Goal: Information Seeking & Learning: Ask a question

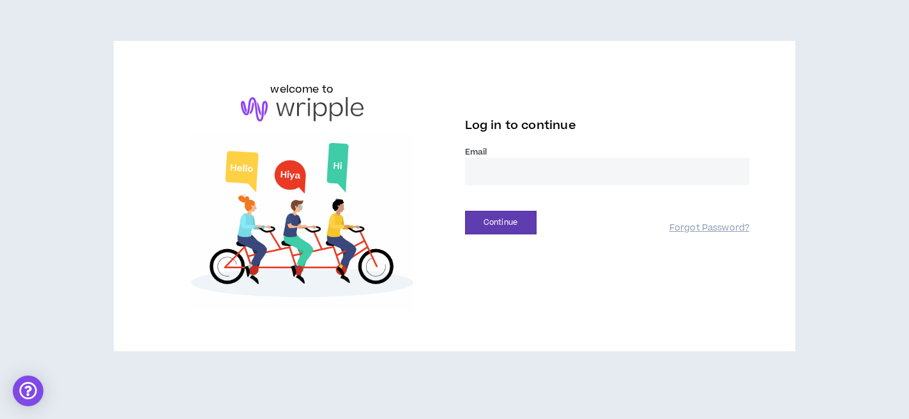
click at [517, 172] on input "email" at bounding box center [607, 171] width 285 height 27
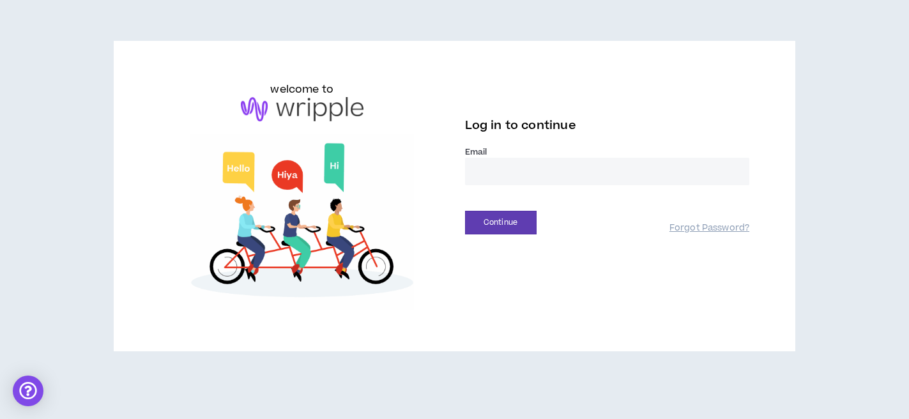
type input "**********"
click at [494, 227] on button "Continue" at bounding box center [501, 223] width 72 height 24
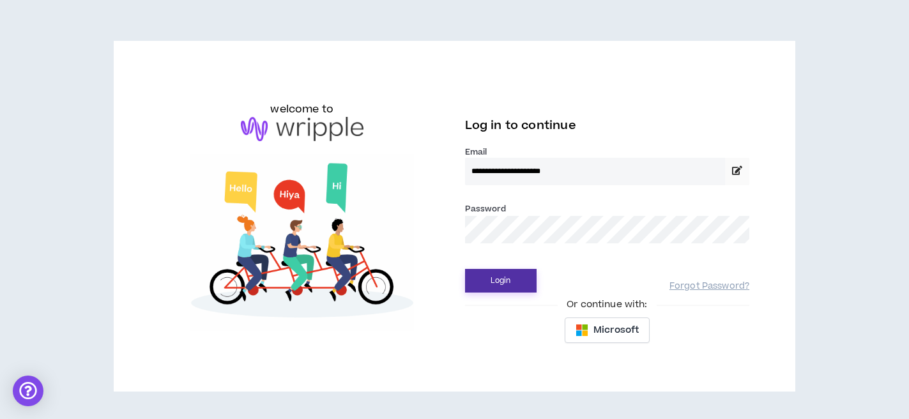
click at [494, 279] on button "Login" at bounding box center [501, 281] width 72 height 24
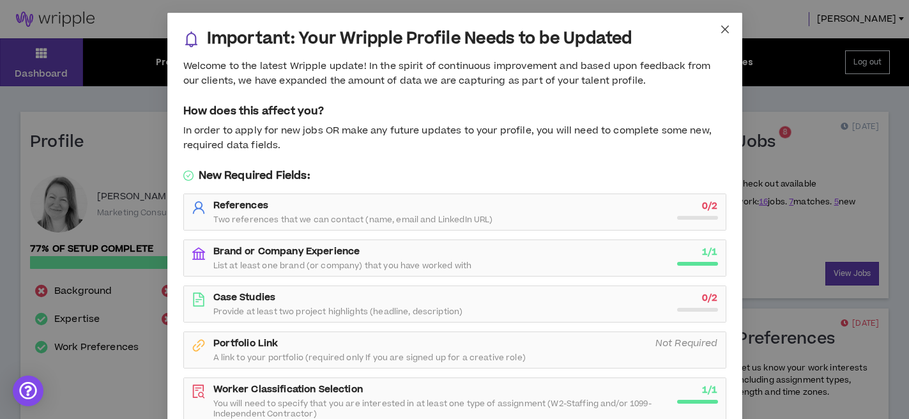
drag, startPoint x: 725, startPoint y: 28, endPoint x: 380, endPoint y: 193, distance: 382.1
click at [725, 29] on icon "close" at bounding box center [724, 30] width 8 height 8
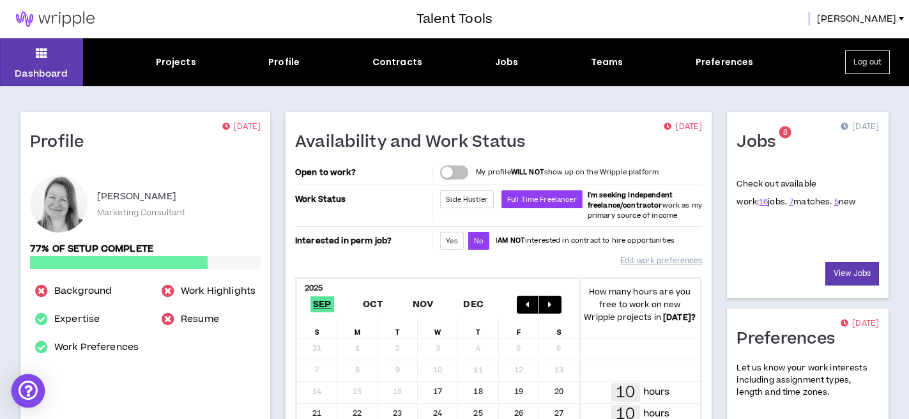
click at [24, 388] on div "Open Intercom Messenger" at bounding box center [28, 391] width 34 height 34
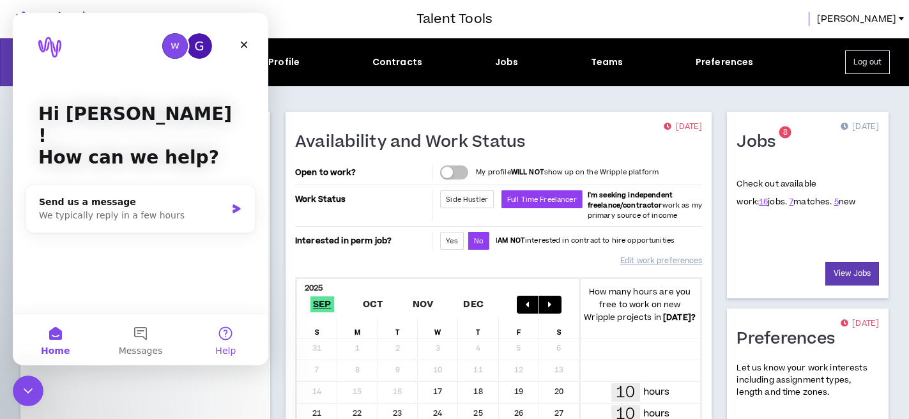
click at [224, 335] on button "Help" at bounding box center [225, 339] width 85 height 51
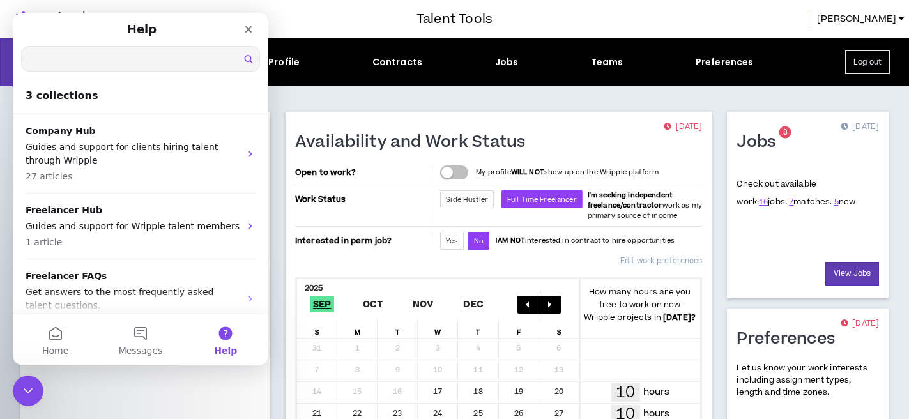
click at [94, 55] on input "Search for help" at bounding box center [141, 59] width 238 height 24
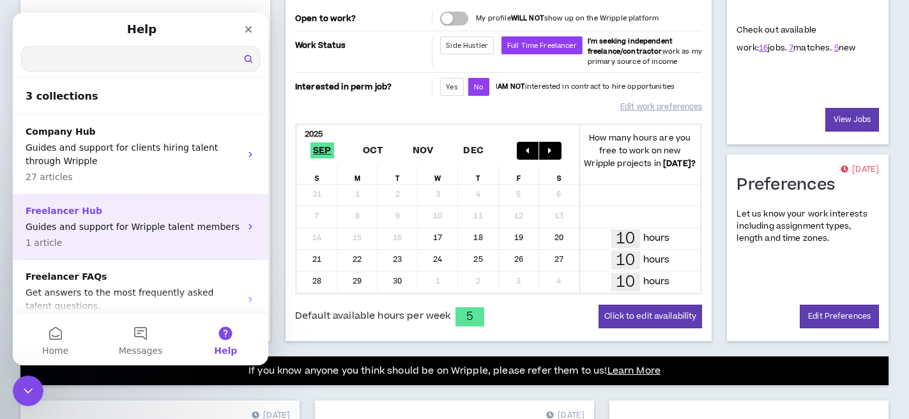
scroll to position [25, 0]
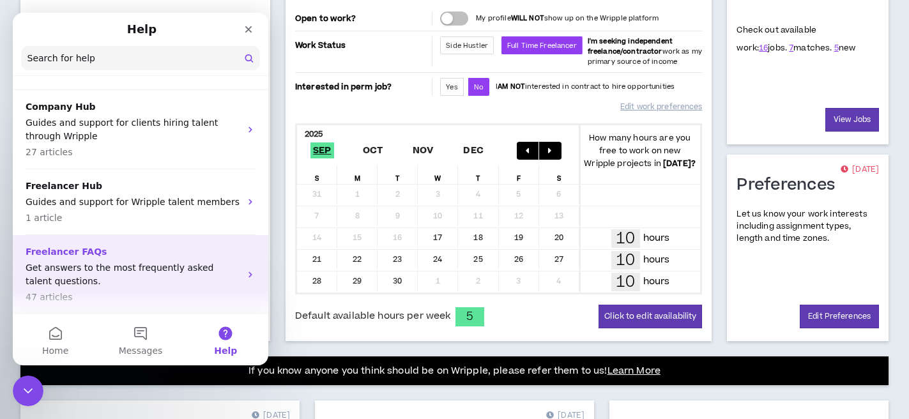
click at [71, 255] on p "Freelancer FAQs" at bounding box center [133, 251] width 215 height 13
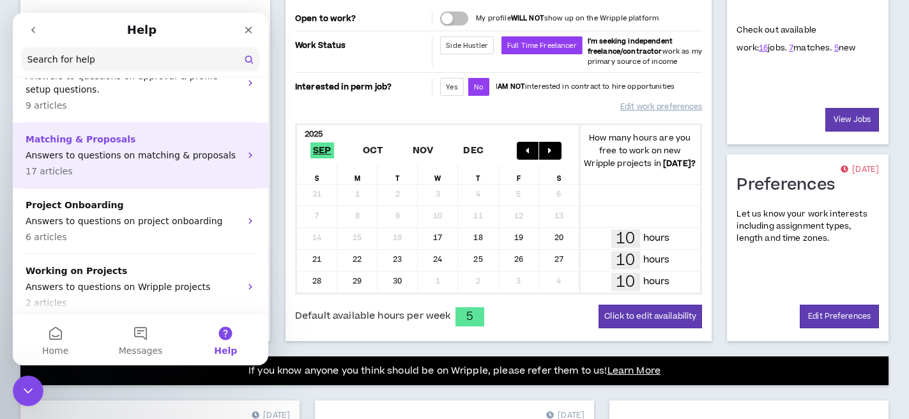
scroll to position [207, 0]
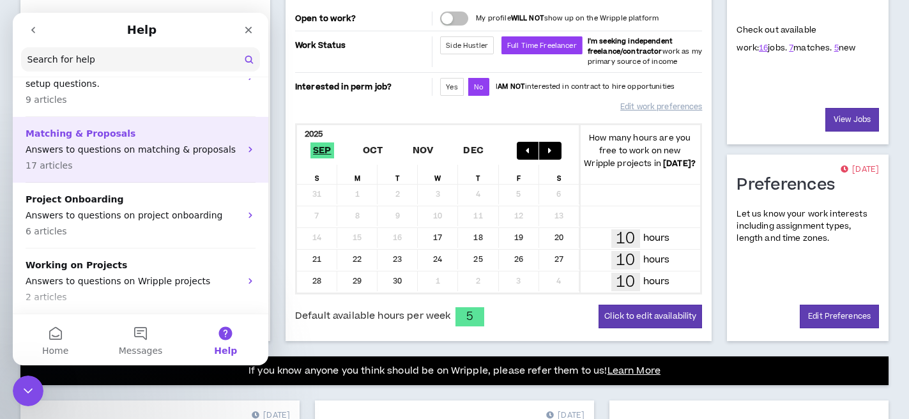
click at [103, 143] on p "Answers to questions on matching & proposals" at bounding box center [133, 149] width 215 height 13
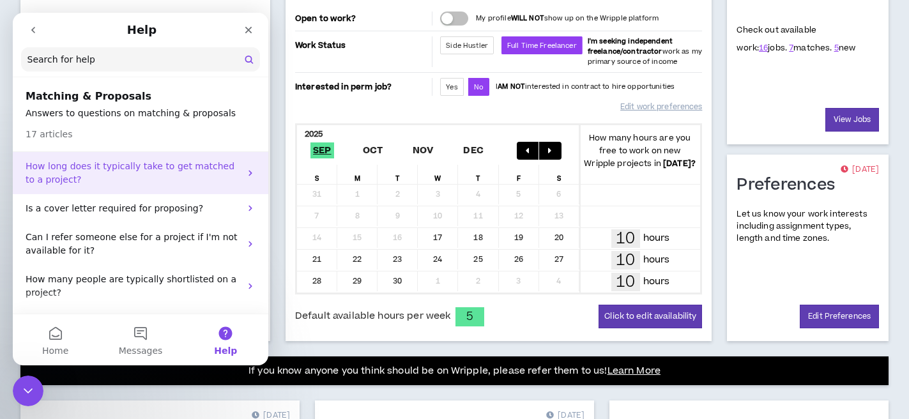
click at [251, 171] on icon "Intercom messenger" at bounding box center [250, 173] width 10 height 10
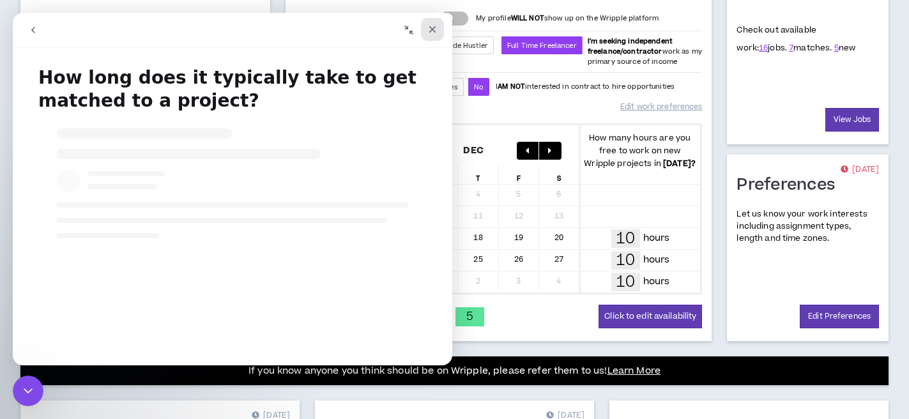
click at [436, 25] on icon "Close" at bounding box center [432, 29] width 10 height 10
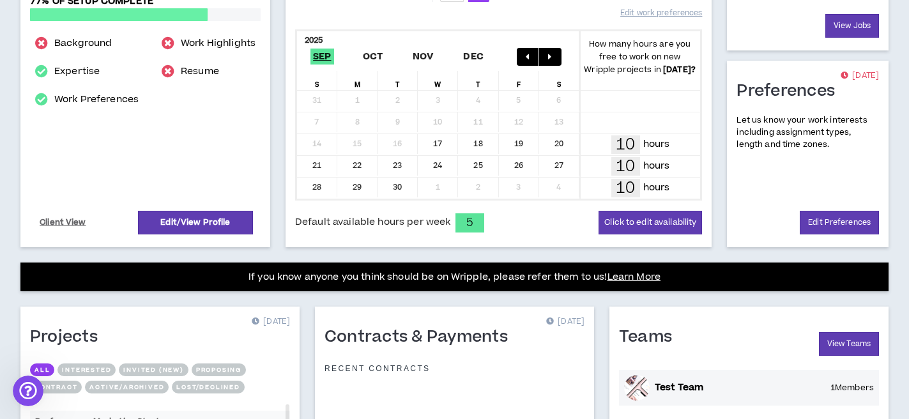
scroll to position [0, 0]
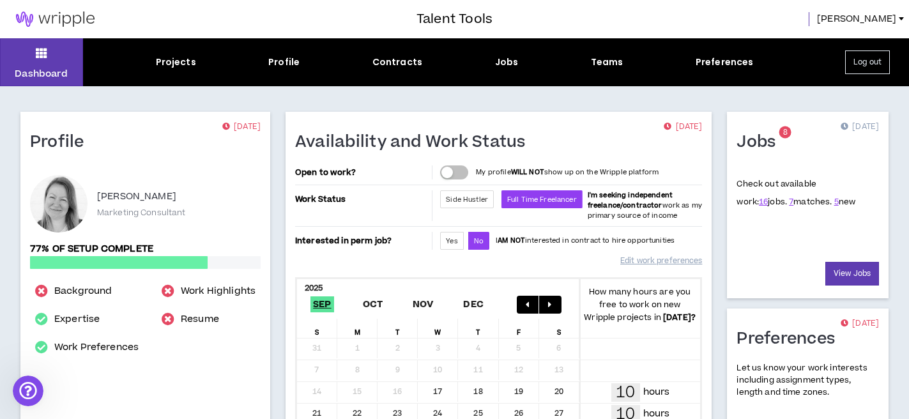
click at [879, 17] on span "[PERSON_NAME]" at bounding box center [856, 19] width 79 height 14
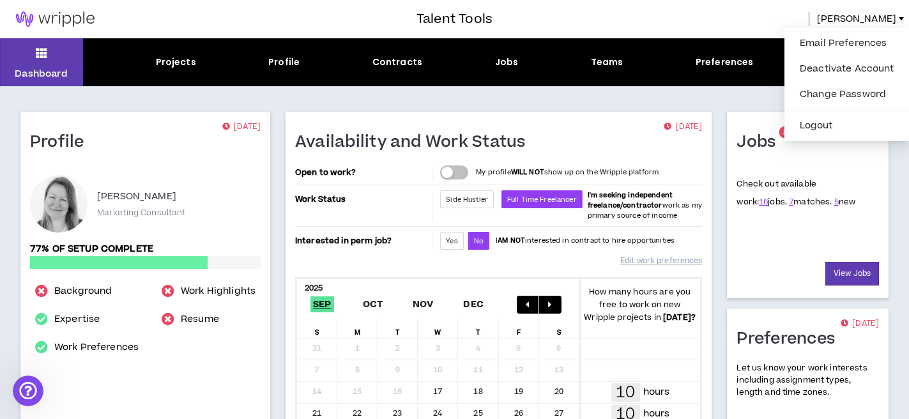
click at [206, 9] on div at bounding box center [208, 19] width 416 height 38
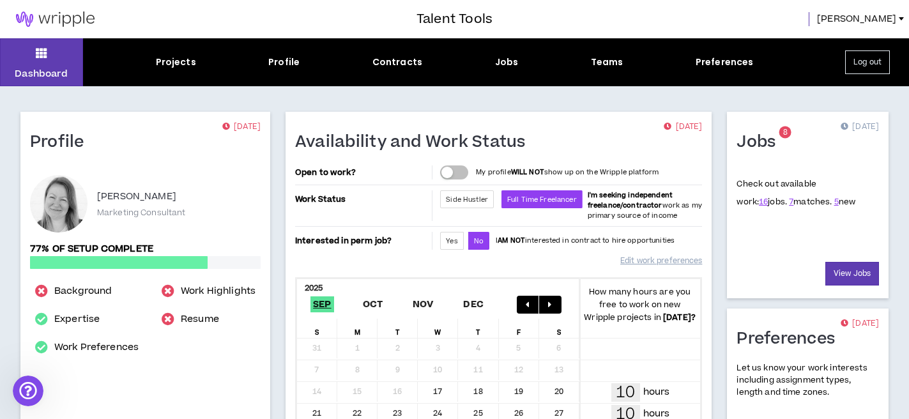
click at [886, 19] on span "[PERSON_NAME]" at bounding box center [856, 19] width 79 height 14
